Goal: Information Seeking & Learning: Learn about a topic

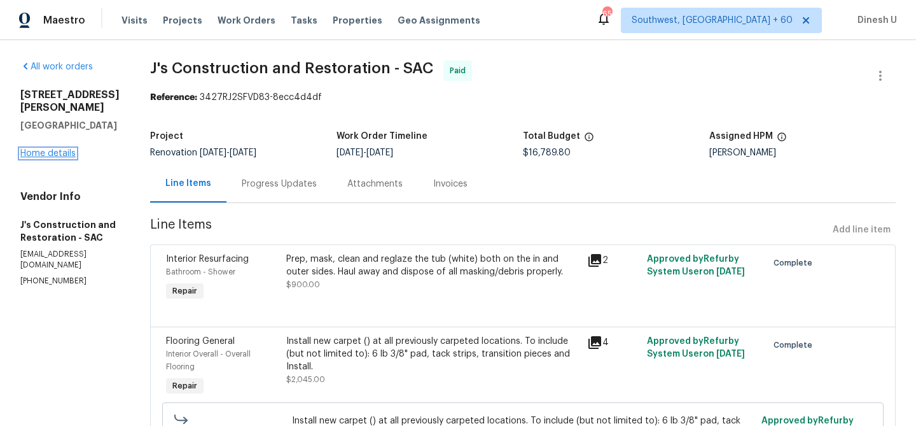
click at [39, 149] on link "Home details" at bounding box center [47, 153] width 55 height 9
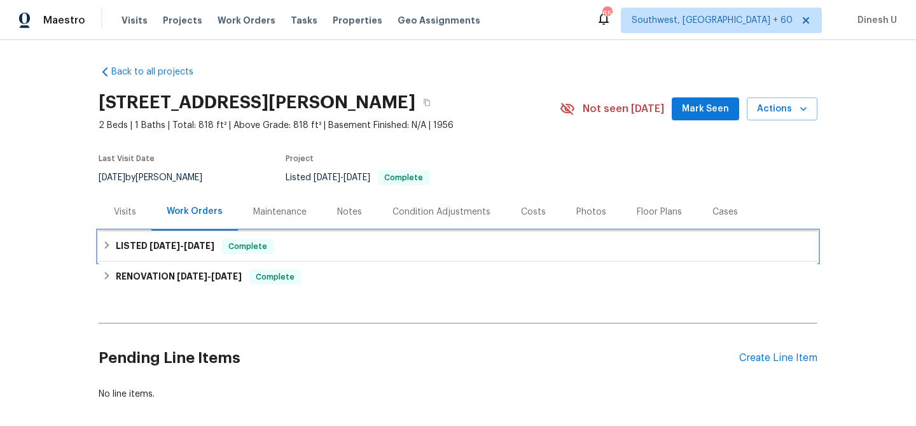
click at [171, 248] on span "[DATE]" at bounding box center [164, 245] width 31 height 9
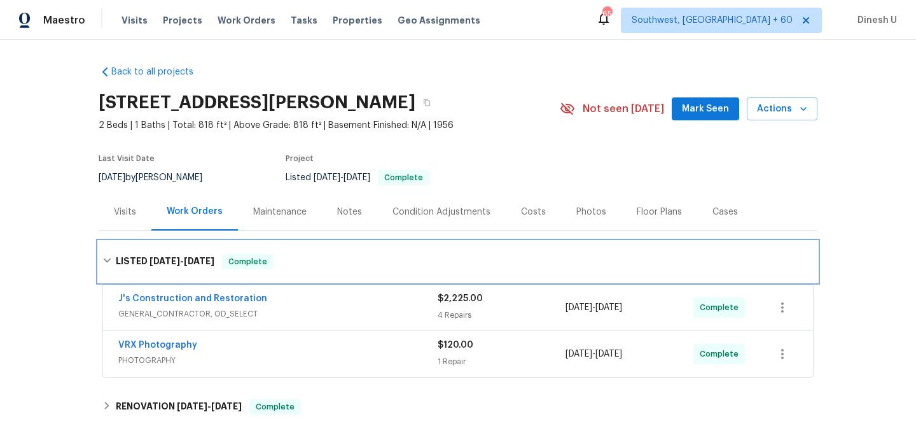
scroll to position [74, 0]
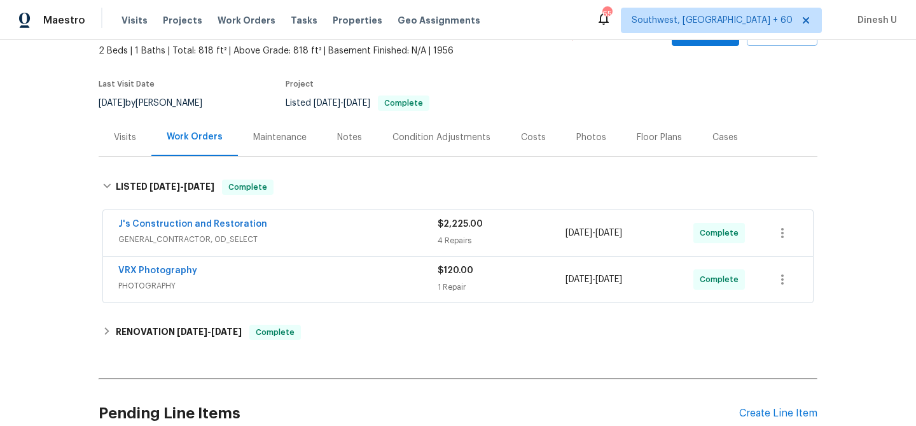
click at [446, 239] on div "4 Repairs" at bounding box center [502, 240] width 128 height 13
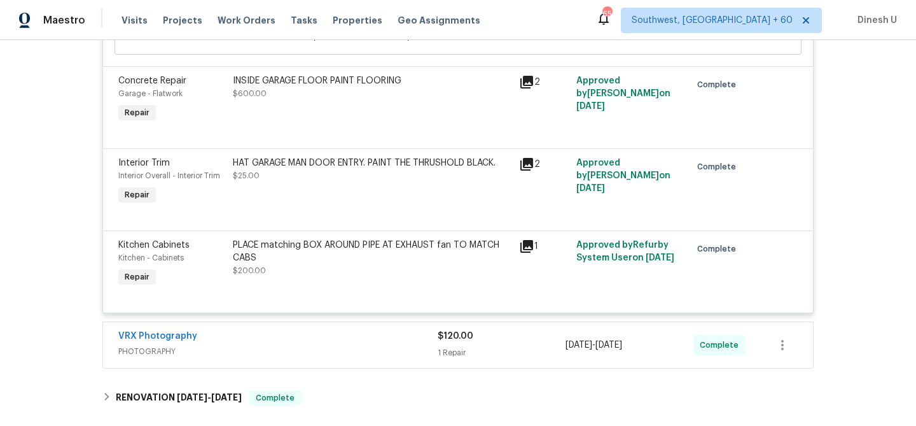
scroll to position [521, 0]
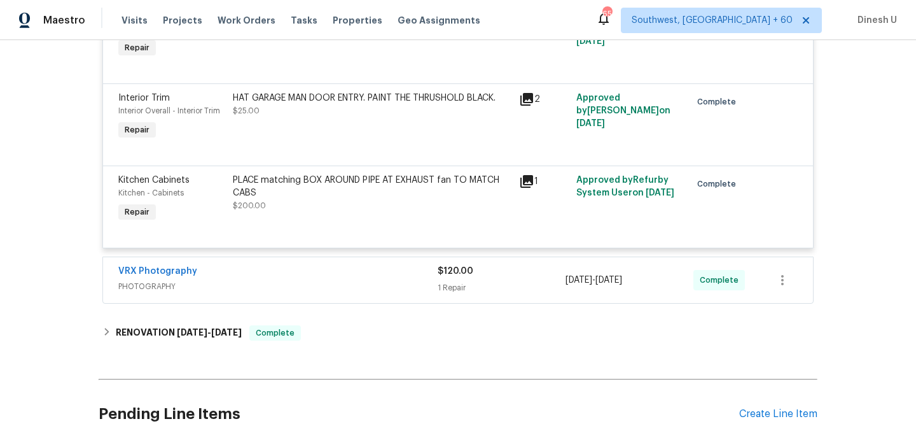
click at [452, 279] on div "$120.00 1 Repair" at bounding box center [502, 280] width 128 height 31
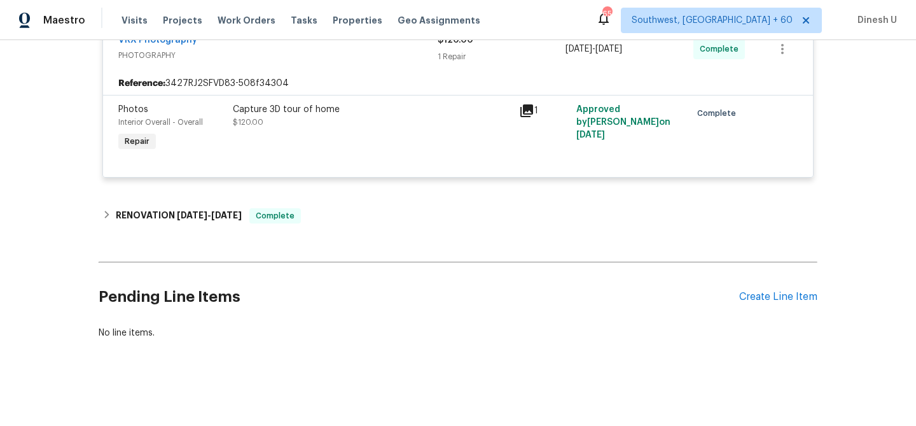
scroll to position [754, 0]
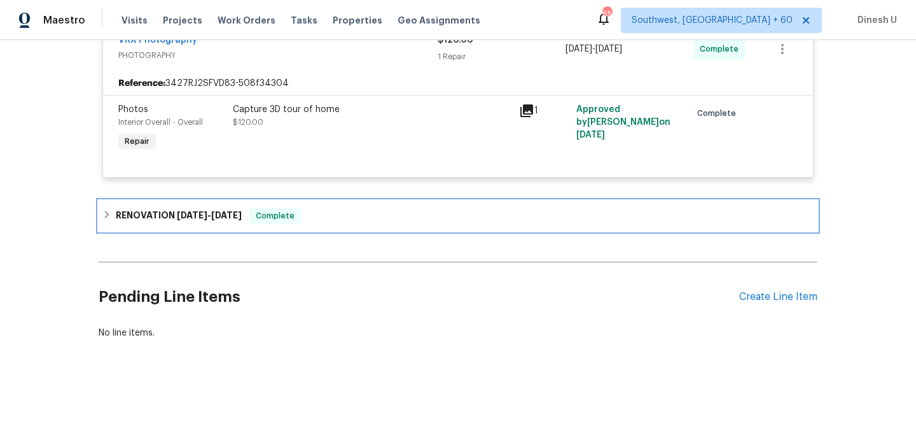
click at [210, 214] on span "[DATE] - [DATE]" at bounding box center [209, 215] width 65 height 9
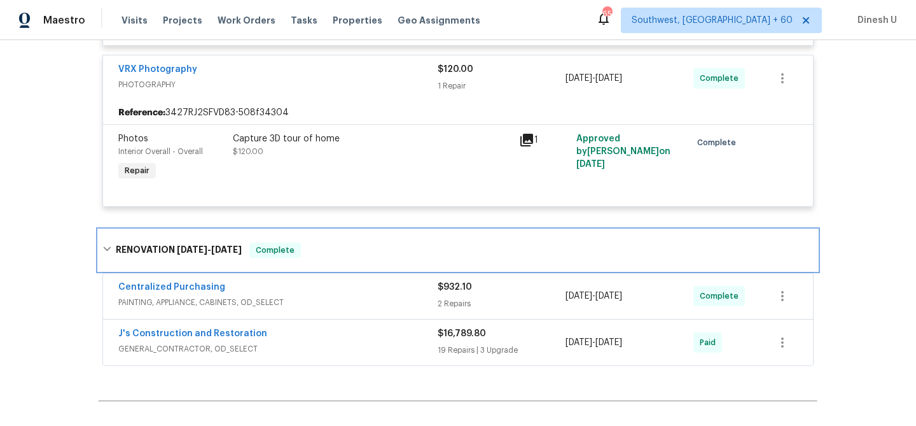
scroll to position [731, 0]
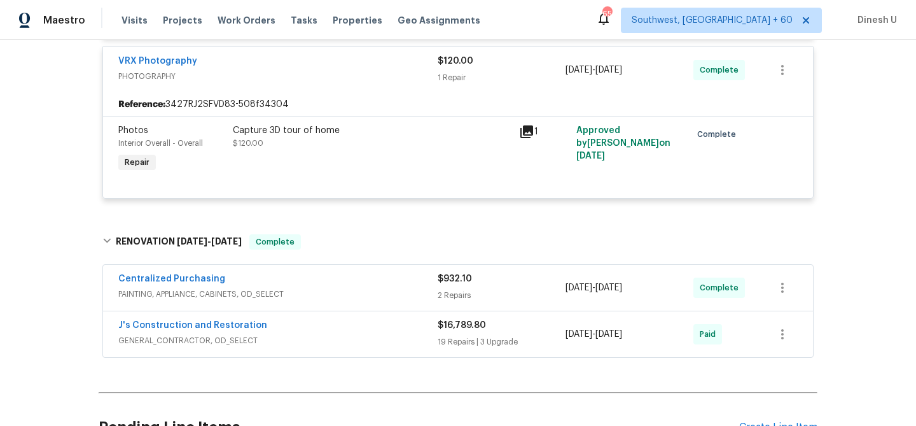
click at [444, 283] on span "$932.10" at bounding box center [455, 278] width 34 height 9
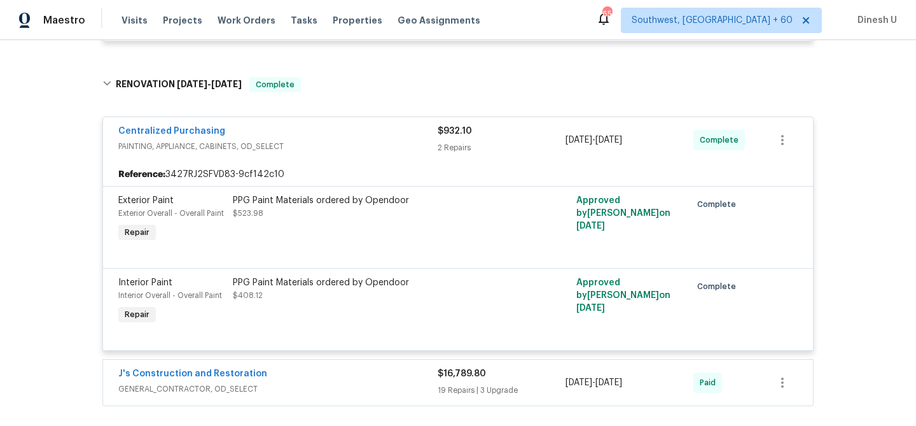
scroll to position [994, 0]
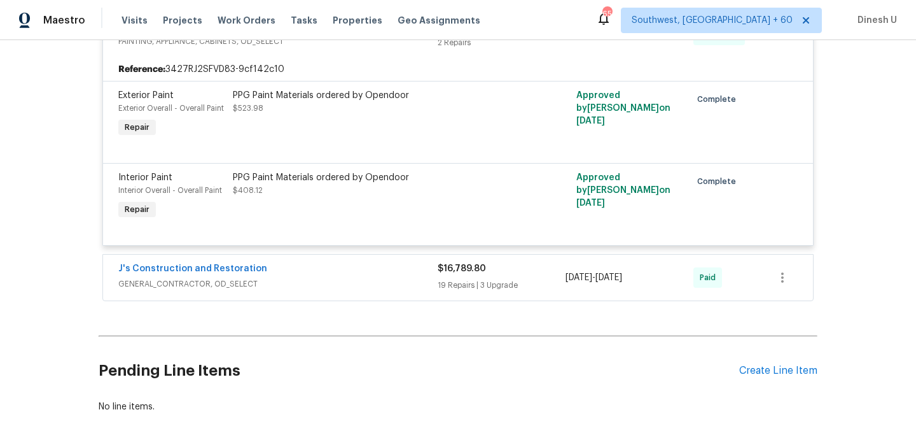
click at [454, 273] on span "$16,789.80" at bounding box center [462, 268] width 48 height 9
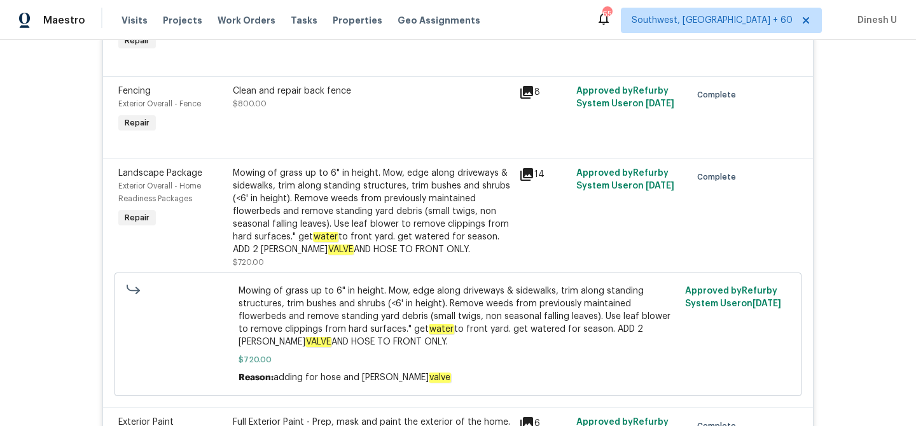
scroll to position [1497, 0]
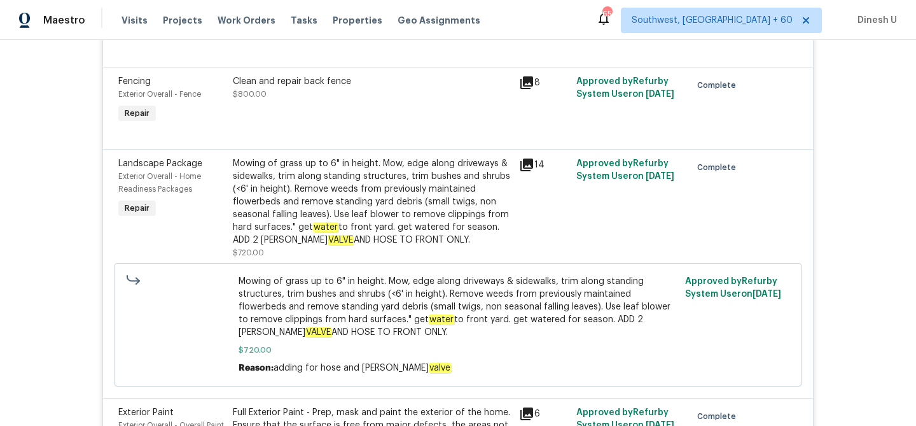
click at [527, 170] on icon at bounding box center [526, 164] width 13 height 13
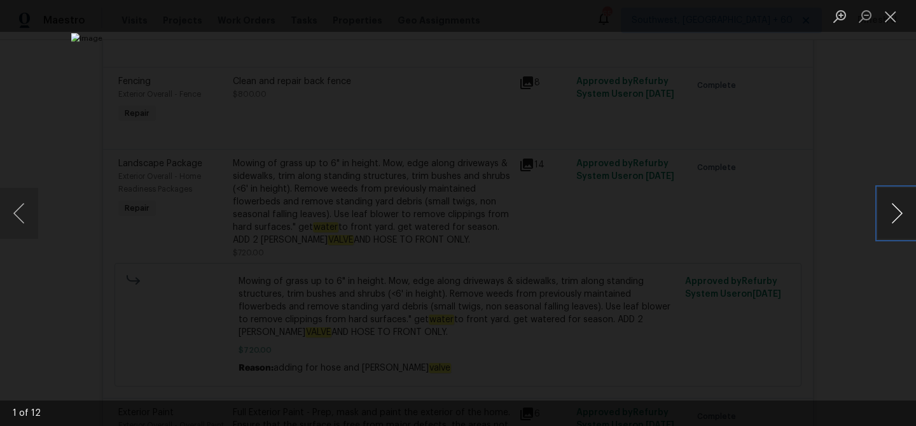
click at [897, 211] on button "Next image" at bounding box center [897, 213] width 38 height 51
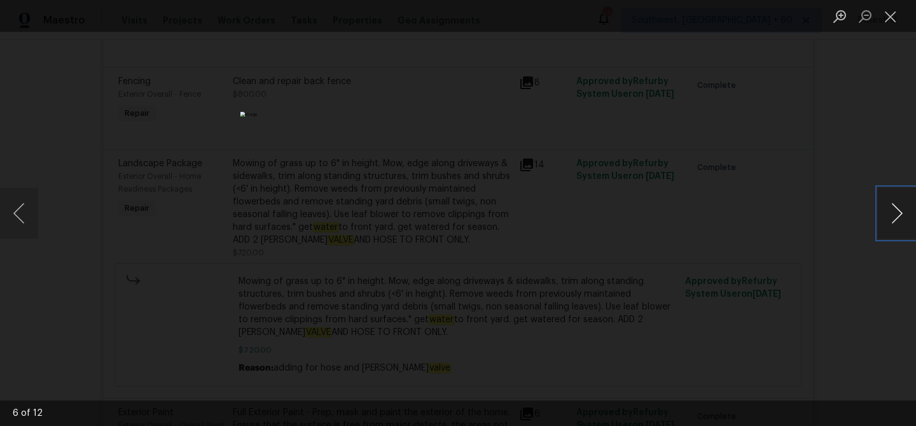
click at [897, 211] on button "Next image" at bounding box center [897, 213] width 38 height 51
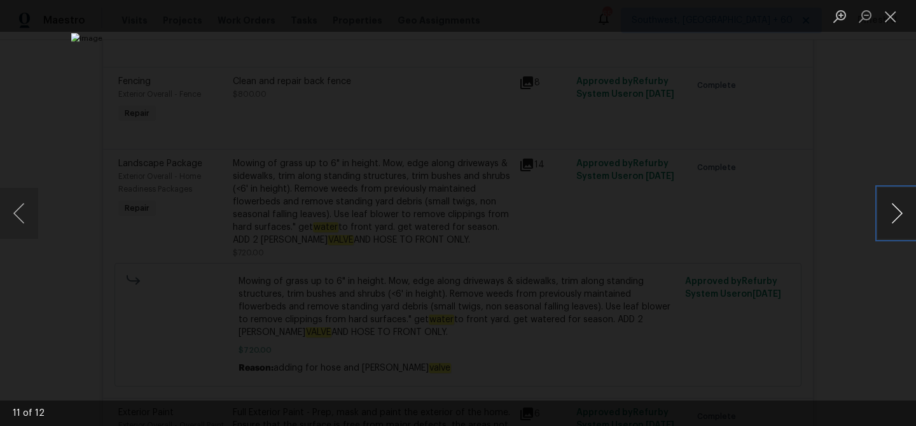
click at [897, 211] on button "Next image" at bounding box center [897, 213] width 38 height 51
click at [888, 15] on button "Close lightbox" at bounding box center [890, 16] width 25 height 22
